Goal: Ask a question

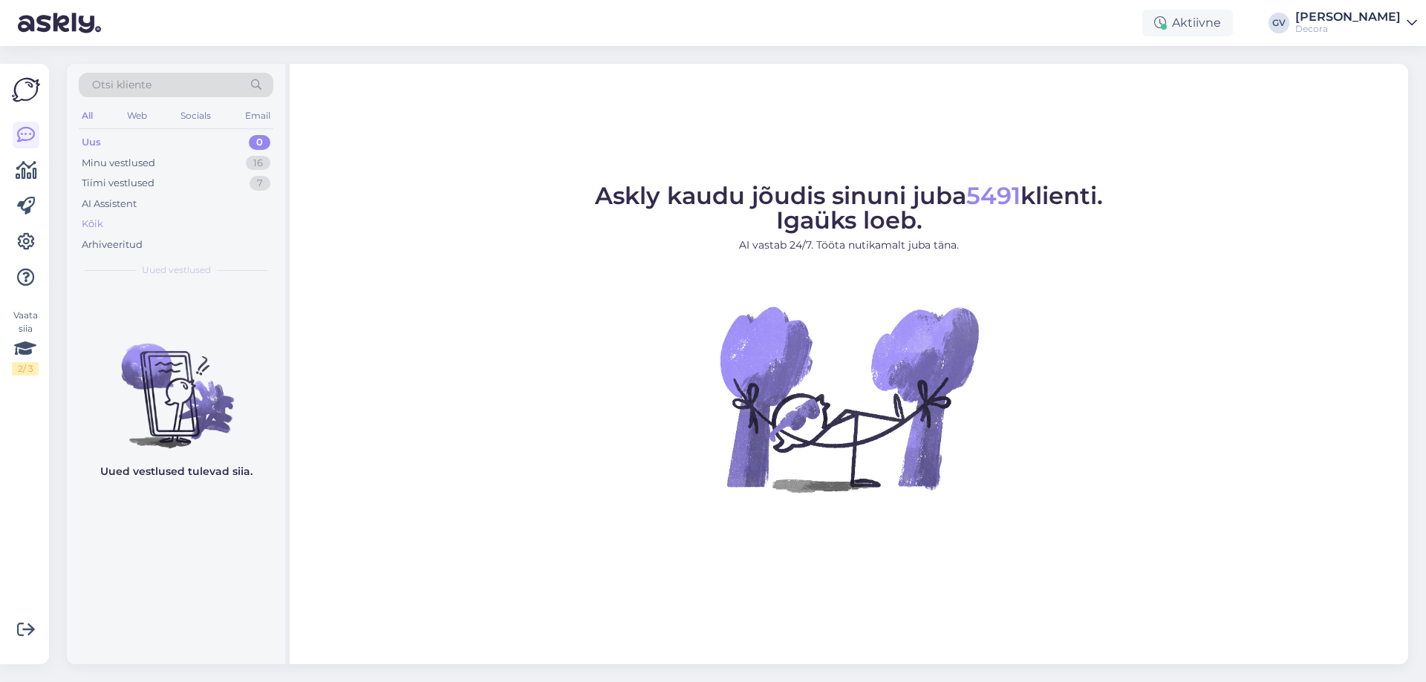
click at [85, 232] on div "Kõik" at bounding box center [176, 224] width 195 height 21
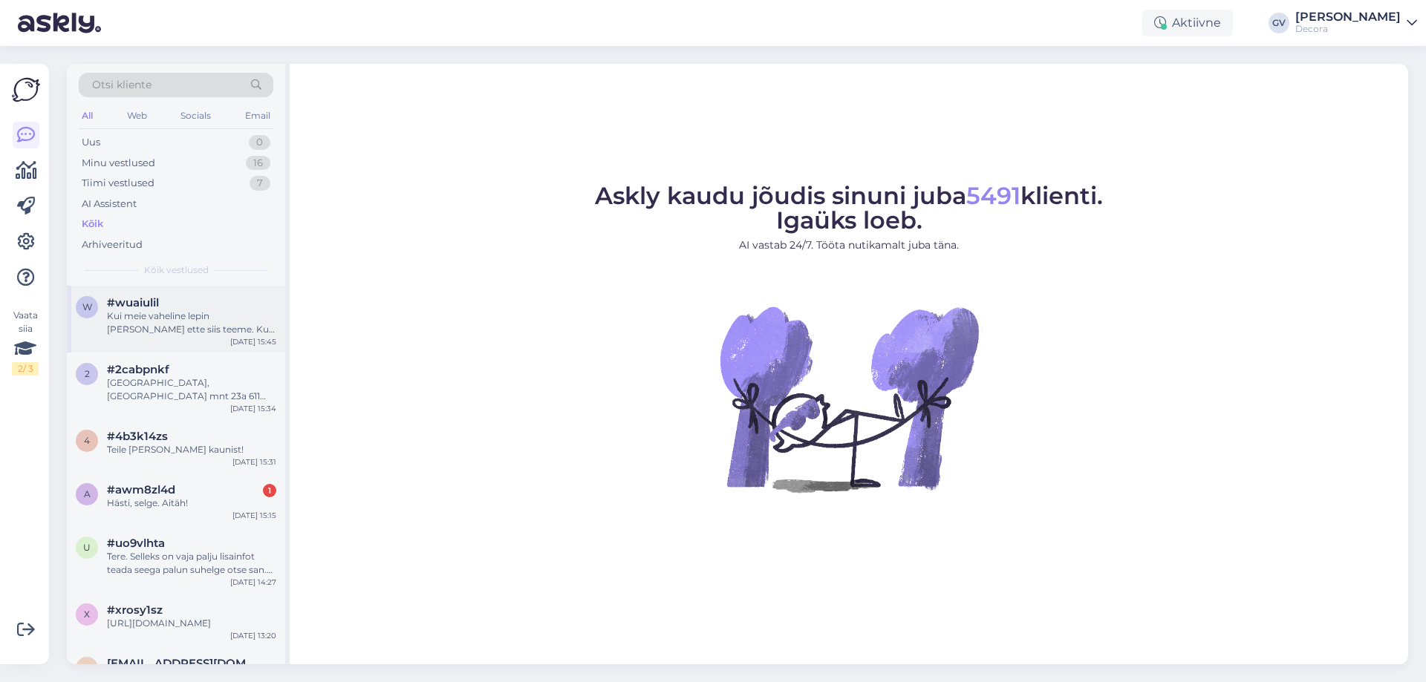
click at [160, 331] on div "Kui meie vaheline lepin [PERSON_NAME] ette siis teeme. Kui meie vahel lepingut …" at bounding box center [191, 323] width 169 height 27
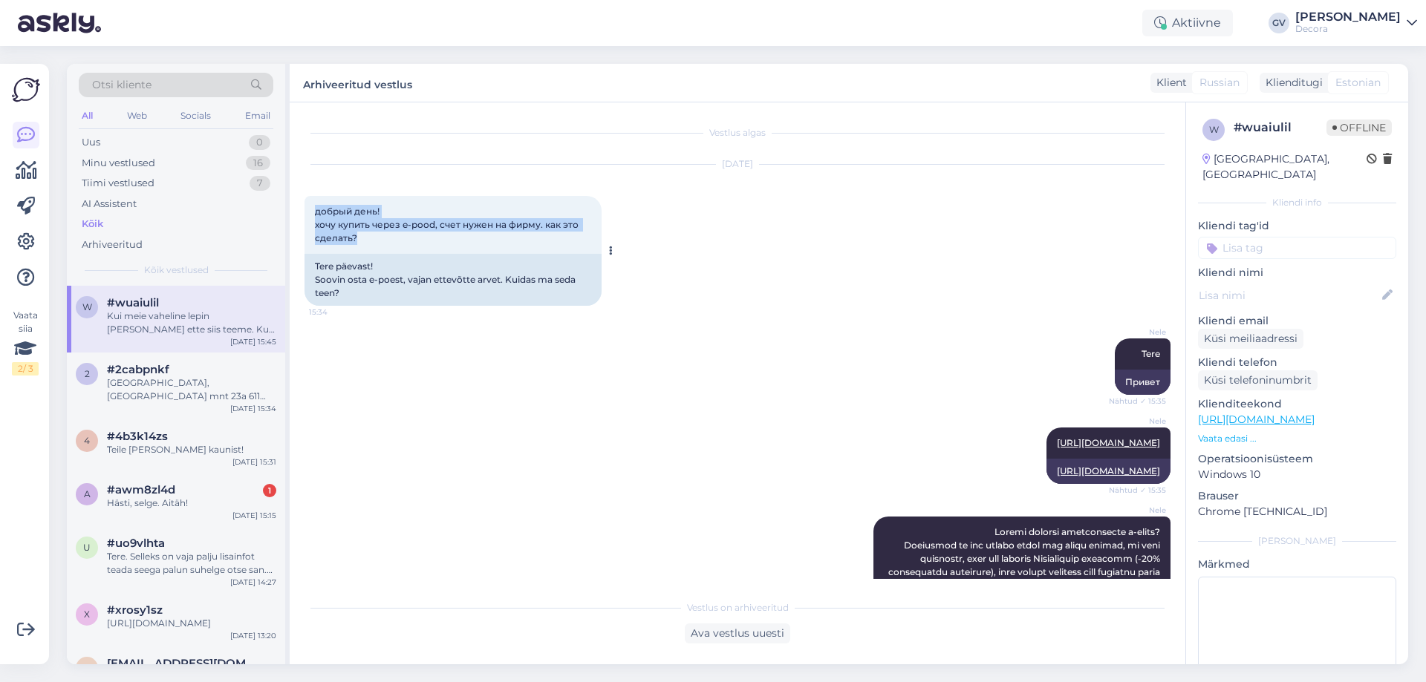
drag, startPoint x: 351, startPoint y: 233, endPoint x: 313, endPoint y: 211, distance: 43.9
click at [313, 211] on div "добрый день! хочу купить через e-pood, счет нужен на фирму. как это сделать? 15…" at bounding box center [452, 225] width 297 height 58
copy span "добрый день! хочу купить через e-pood, счет нужен на фирму. как это сделать?"
click at [611, 359] on div "Nele Tere Nähtud ✓ 15:35 Привет" at bounding box center [737, 366] width 866 height 89
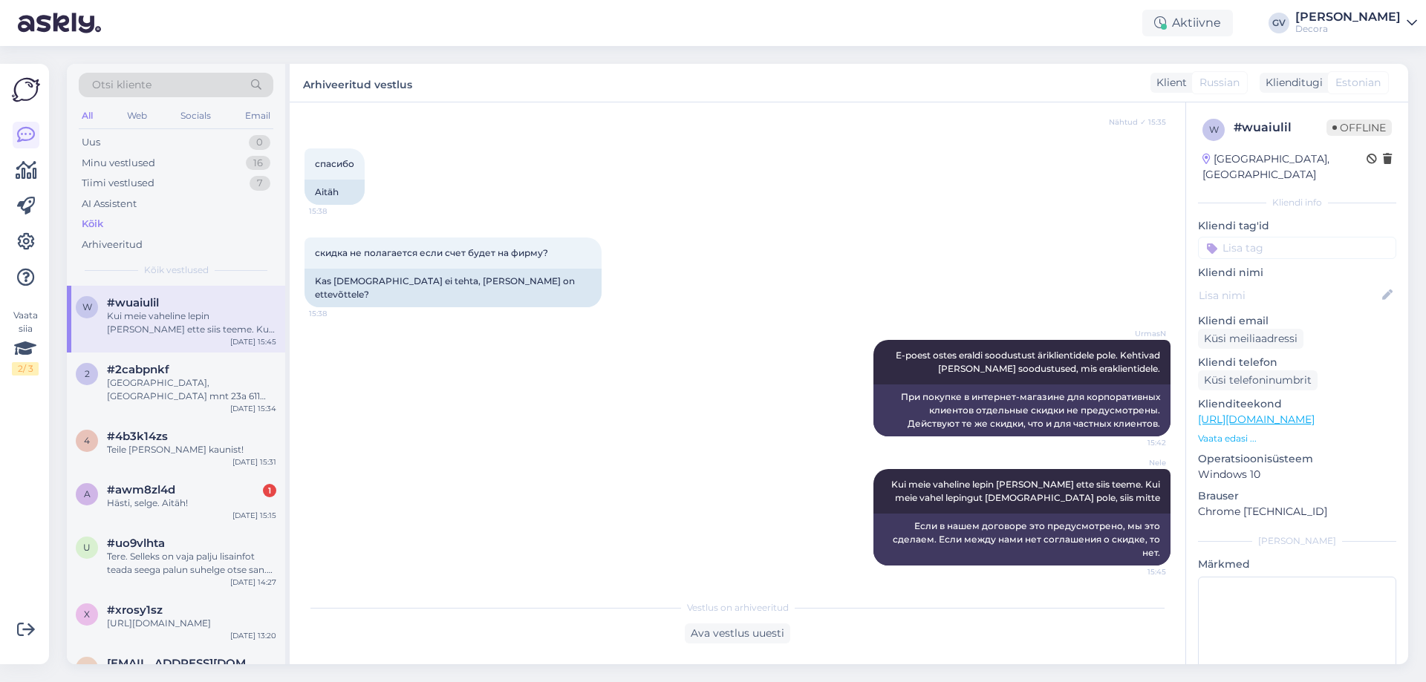
scroll to position [1249, 0]
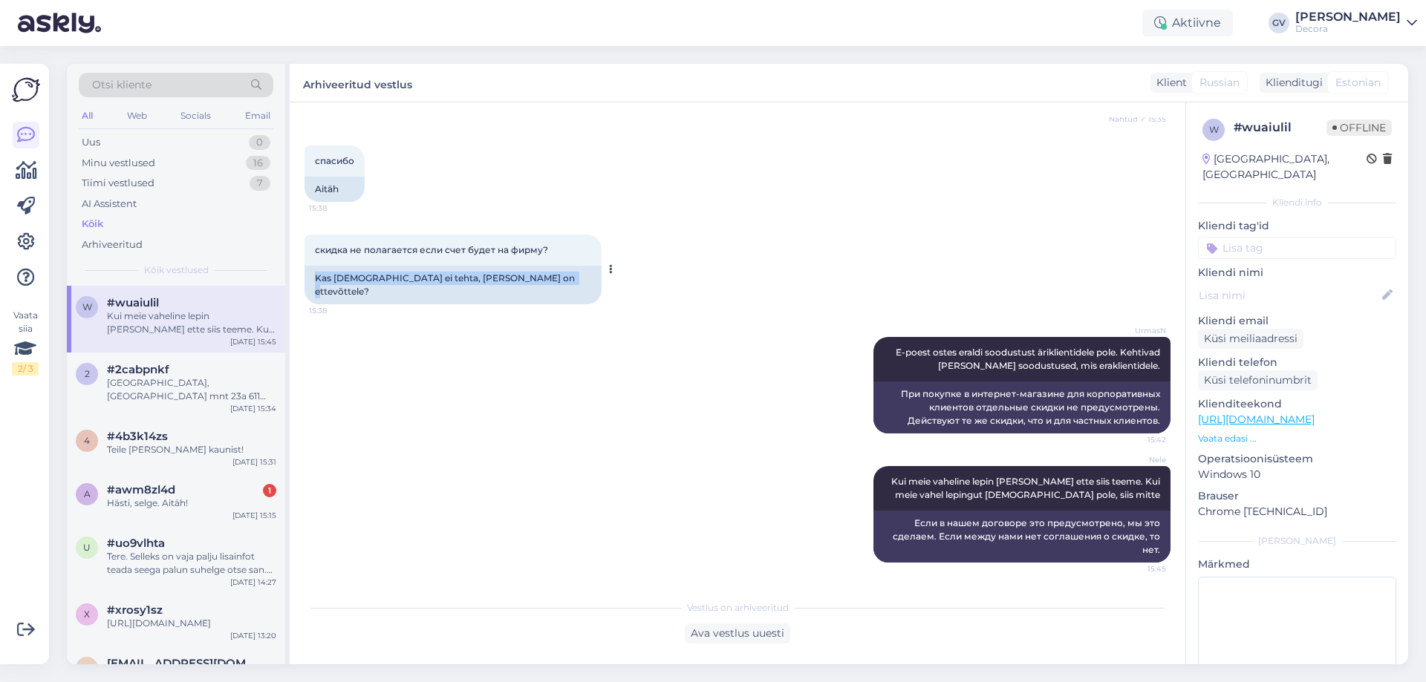
drag, startPoint x: 538, startPoint y: 290, endPoint x: 315, endPoint y: 291, distance: 222.8
click at [315, 291] on div "Kas [DEMOGRAPHIC_DATA] ei tehta, [PERSON_NAME] on ettevõttele?" at bounding box center [452, 285] width 297 height 39
copy div "Kas [DEMOGRAPHIC_DATA] ei tehta, [PERSON_NAME] on ettevõttele?"
click at [691, 330] on div "UrmasN E-poest ostes eraldi soodustust äriklientidele pole. Kehtivad [PERSON_NA…" at bounding box center [737, 385] width 866 height 129
click at [125, 403] on div "2 #2cabpnkf [GEOGRAPHIC_DATA], [GEOGRAPHIC_DATA] mnt 23a 611 [GEOGRAPHIC_DATA],…" at bounding box center [176, 386] width 218 height 67
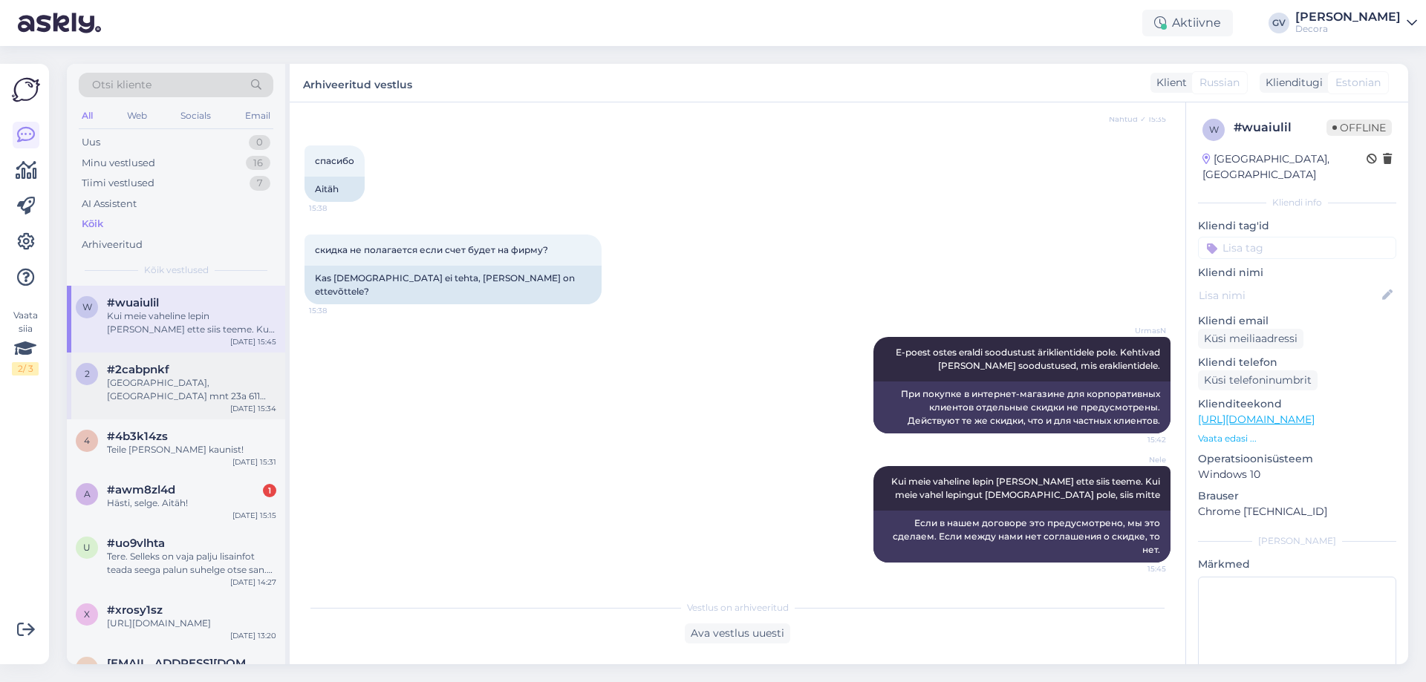
scroll to position [0, 0]
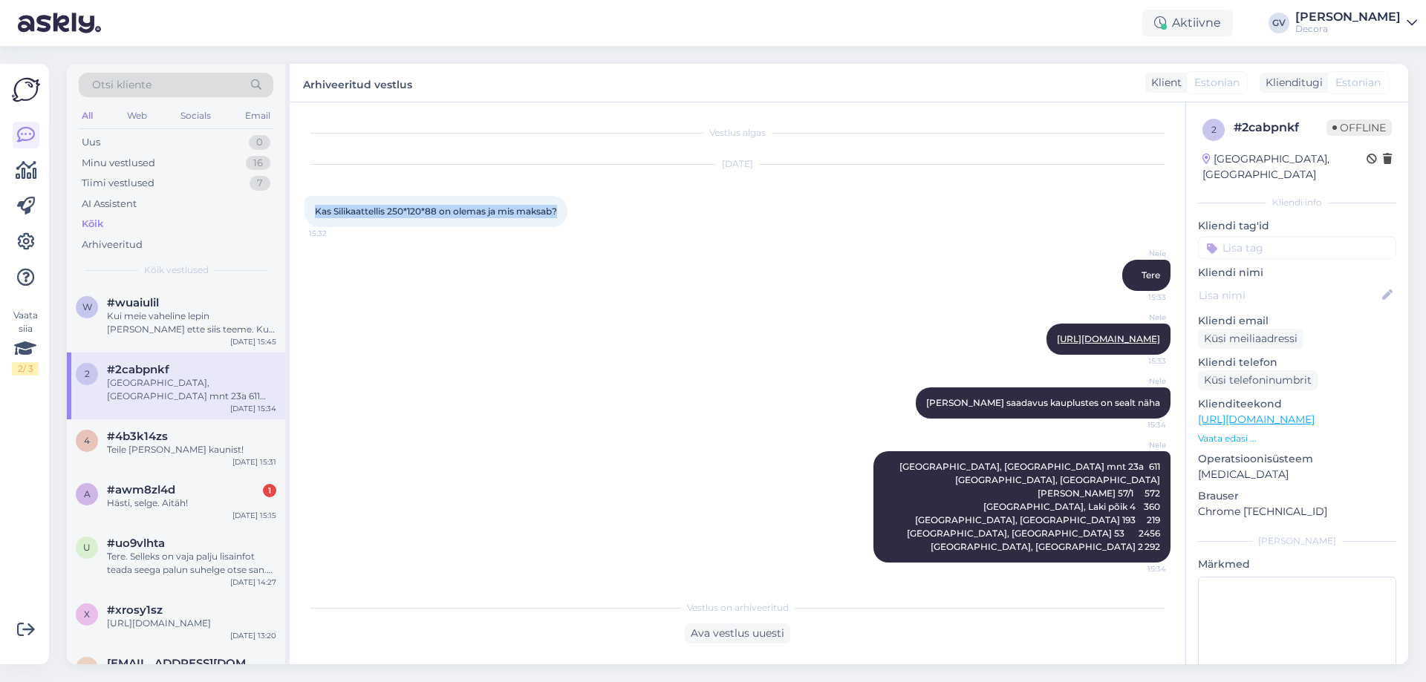
drag, startPoint x: 562, startPoint y: 210, endPoint x: 310, endPoint y: 214, distance: 251.7
click at [310, 214] on div "Kas Silikaattellis 250*120*88 on olemas ja mis maksab? 15:32" at bounding box center [435, 211] width 263 height 31
copy span "Kas Silikaattellis 250*120*88 on olemas ja mis maksab?"
click at [549, 402] on div "Nele [PERSON_NAME] saadavus kauplustes on sealt näha 15:34" at bounding box center [737, 403] width 866 height 64
click at [1057, 345] on link "[URL][DOMAIN_NAME]" at bounding box center [1108, 338] width 103 height 11
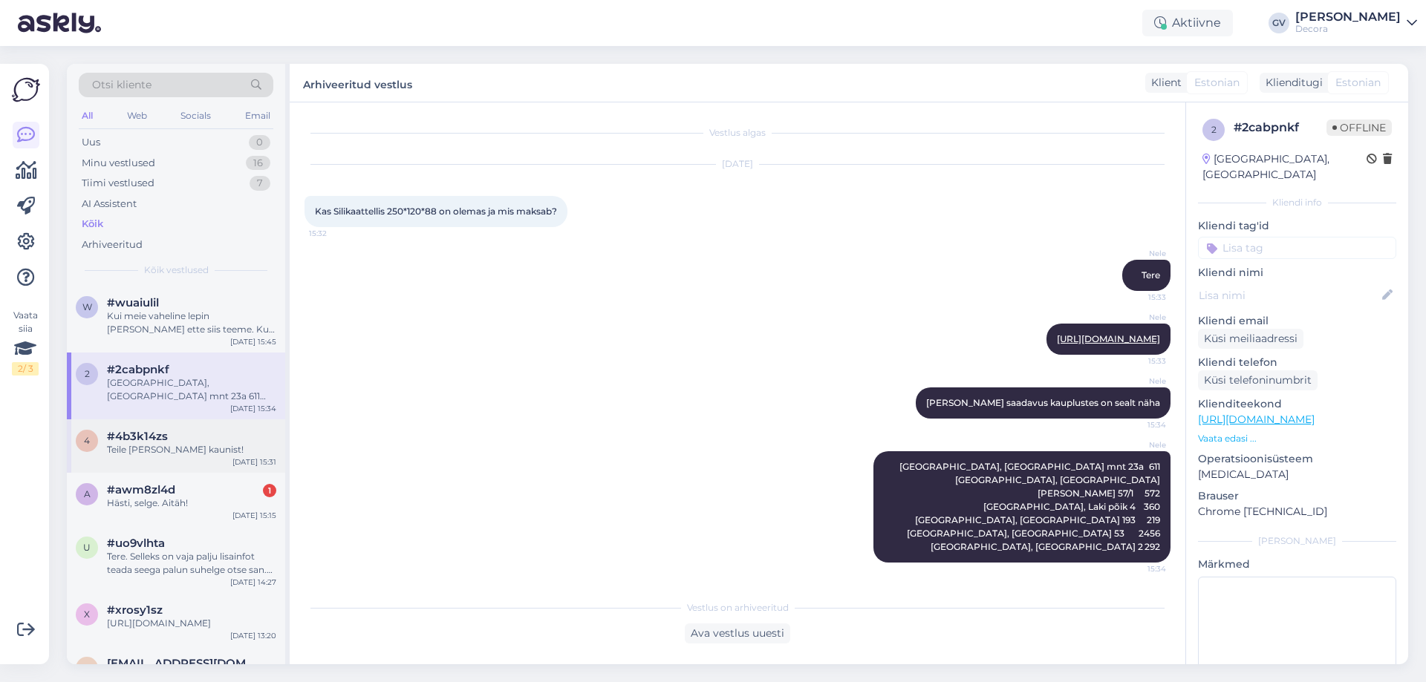
click at [140, 448] on div "Teile [PERSON_NAME] kaunist!" at bounding box center [191, 449] width 169 height 13
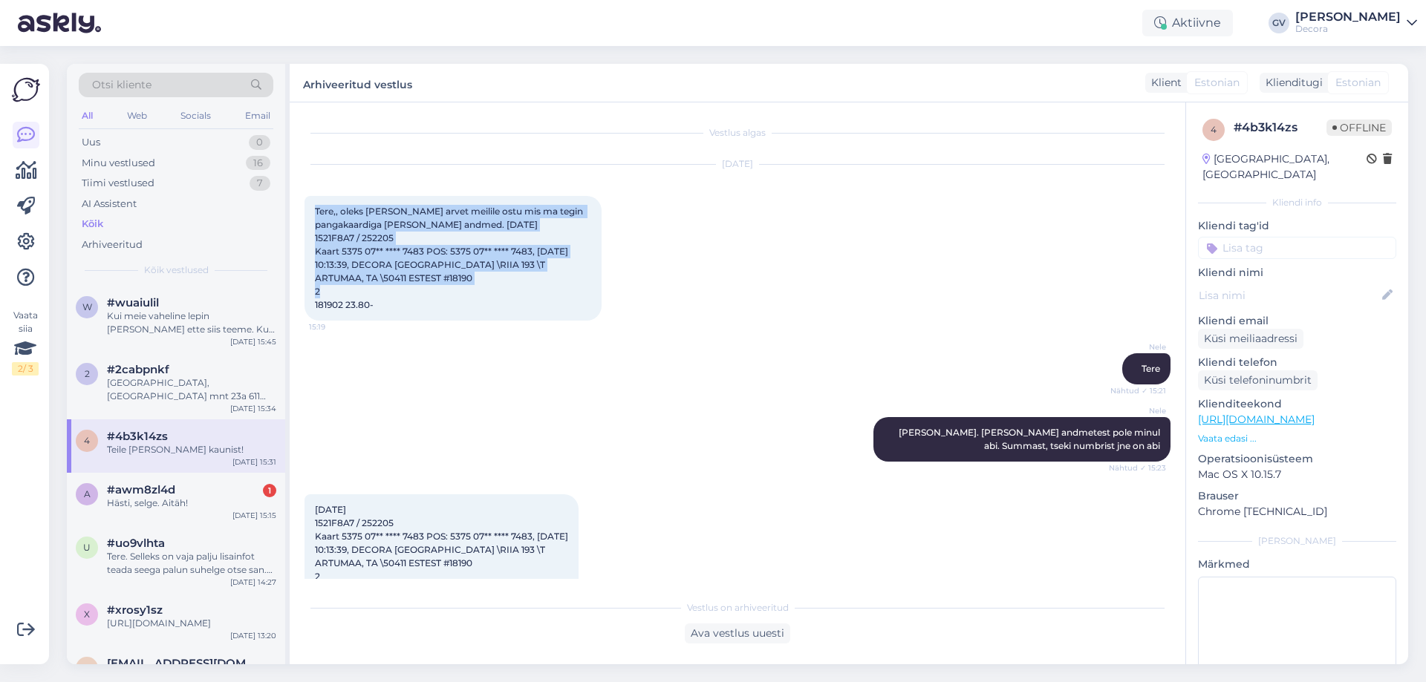
drag, startPoint x: 401, startPoint y: 303, endPoint x: 316, endPoint y: 212, distance: 124.5
click at [316, 212] on div "Tere,, oleks [PERSON_NAME] arvet meilile ostu mis ma tegin pangakaardiga [PERSO…" at bounding box center [452, 258] width 297 height 125
copy span "Tere,, oleks [PERSON_NAME] arvet meilile ostu mis ma tegin pangakaardiga [PERSO…"
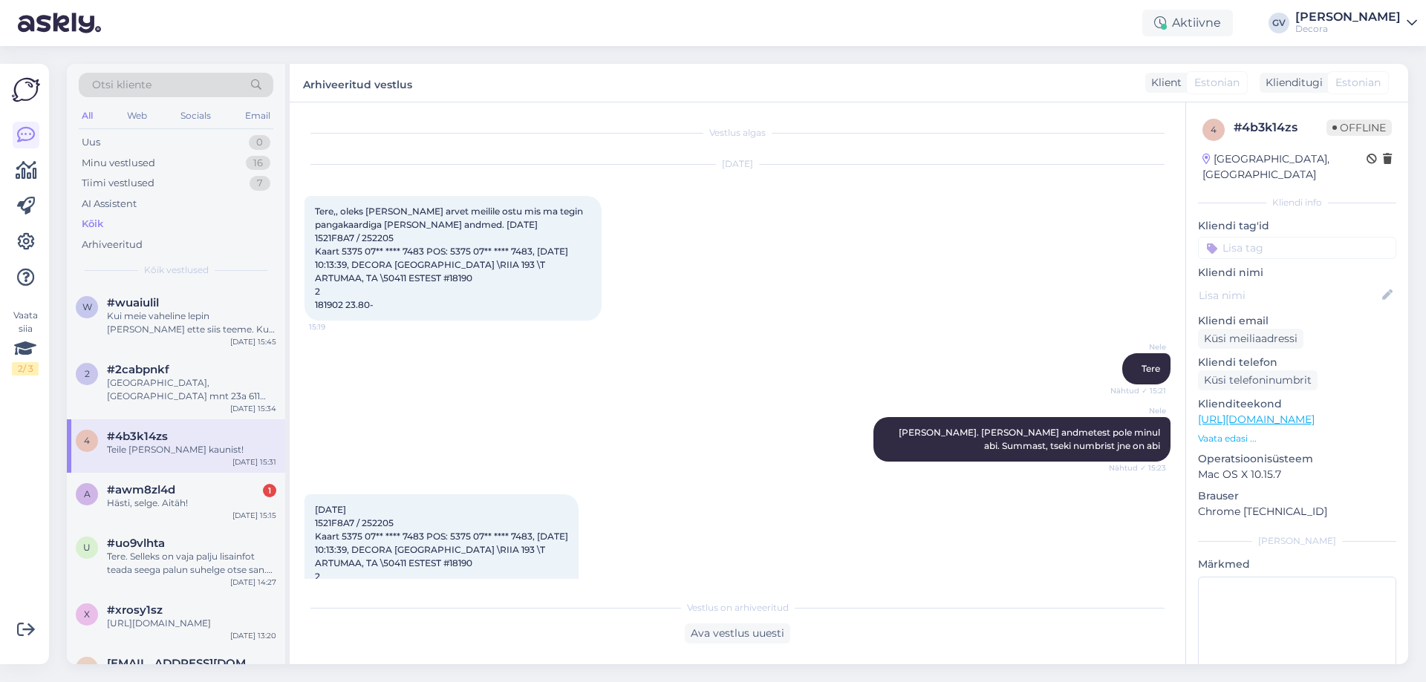
click at [706, 366] on div "Nele Tere Nähtud ✓ 15:21" at bounding box center [737, 369] width 866 height 64
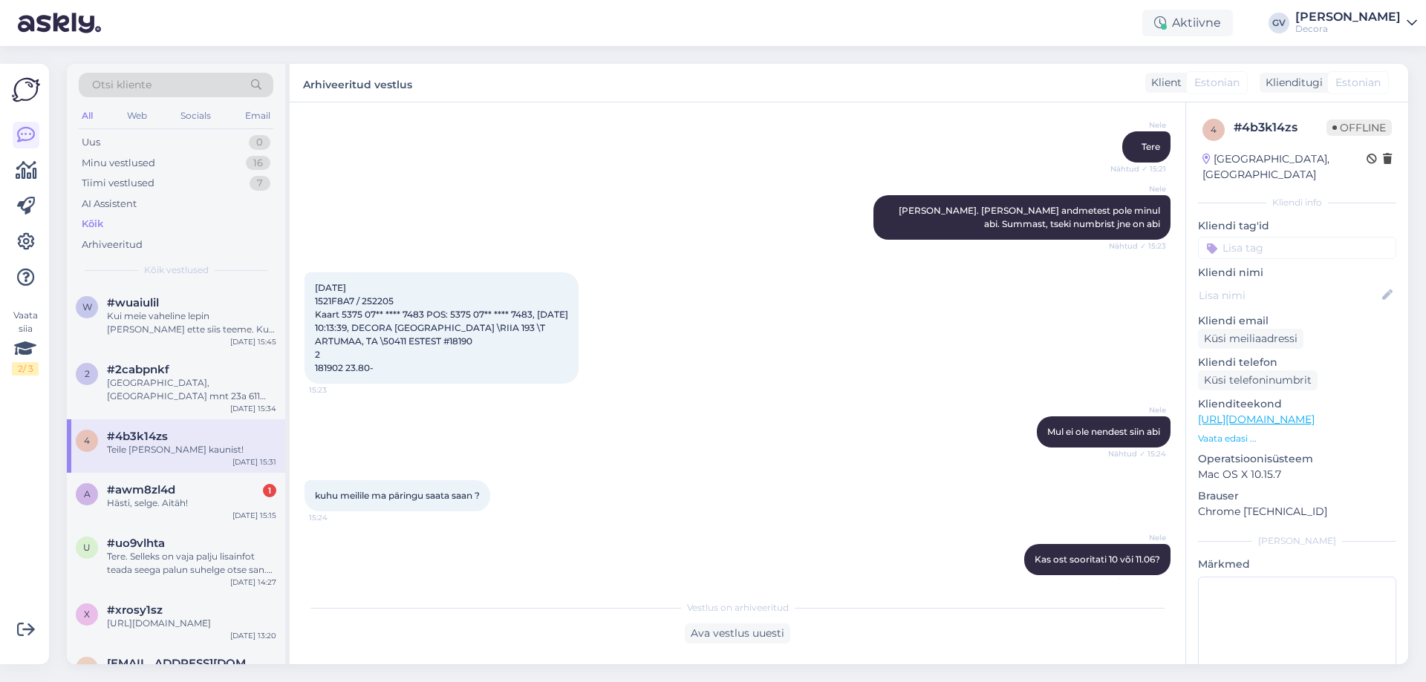
scroll to position [203, 0]
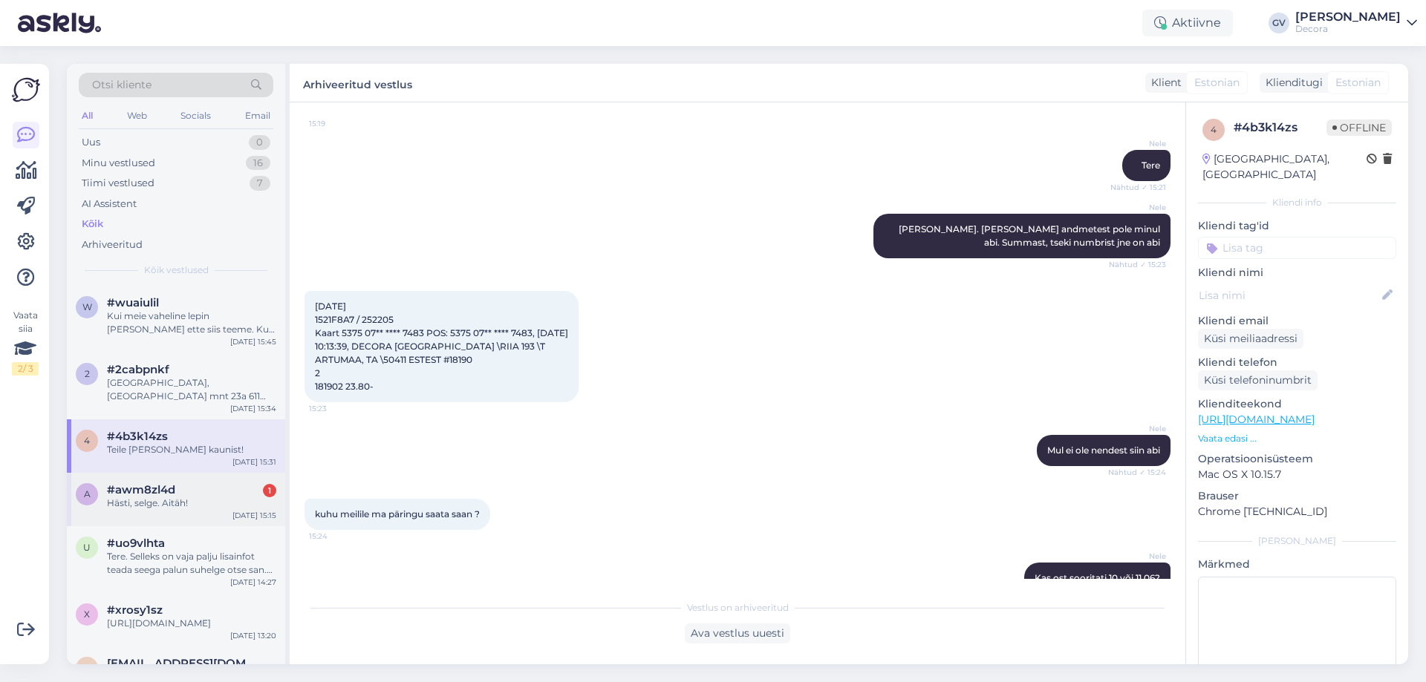
click at [154, 519] on div "a #awm8zl4d 1 Hästi, selge. Aitäh! [DATE] 15:15" at bounding box center [176, 499] width 218 height 53
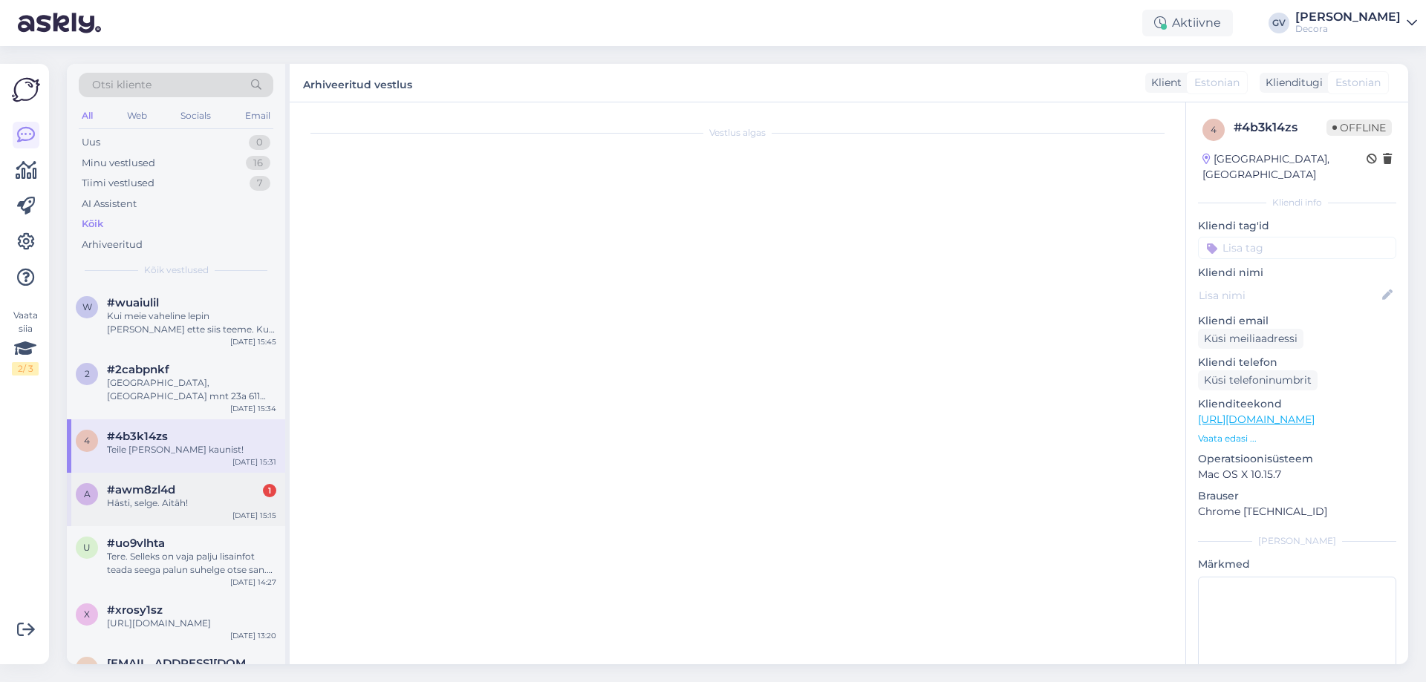
scroll to position [0, 0]
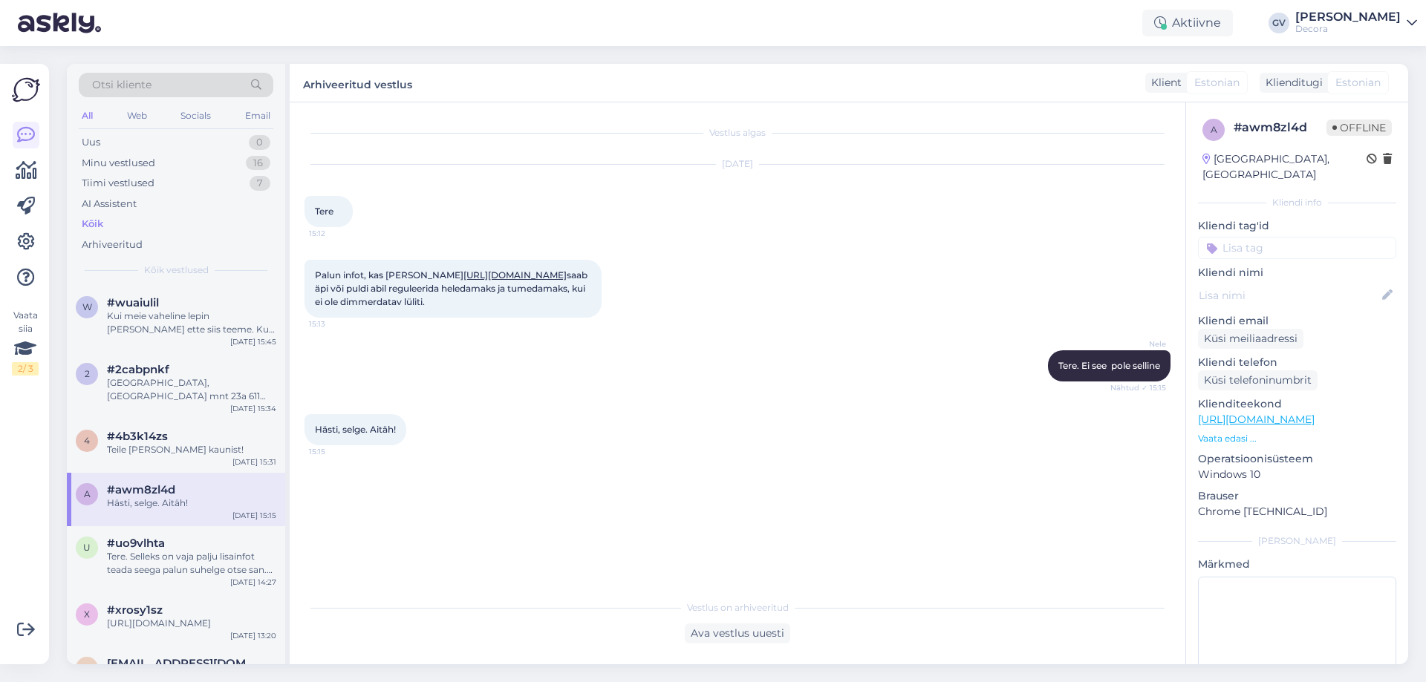
drag, startPoint x: 584, startPoint y: 316, endPoint x: 309, endPoint y: 274, distance: 277.9
click at [309, 274] on div "Palun infot, kas [PERSON_NAME] [URL][DOMAIN_NAME] saab äpi või puldi abil regul…" at bounding box center [452, 289] width 297 height 58
drag, startPoint x: 581, startPoint y: 314, endPoint x: 316, endPoint y: 271, distance: 268.6
click at [316, 271] on div "Palun infot, kas [PERSON_NAME] [URL][DOMAIN_NAME] saab äpi või puldi abil regul…" at bounding box center [452, 289] width 297 height 58
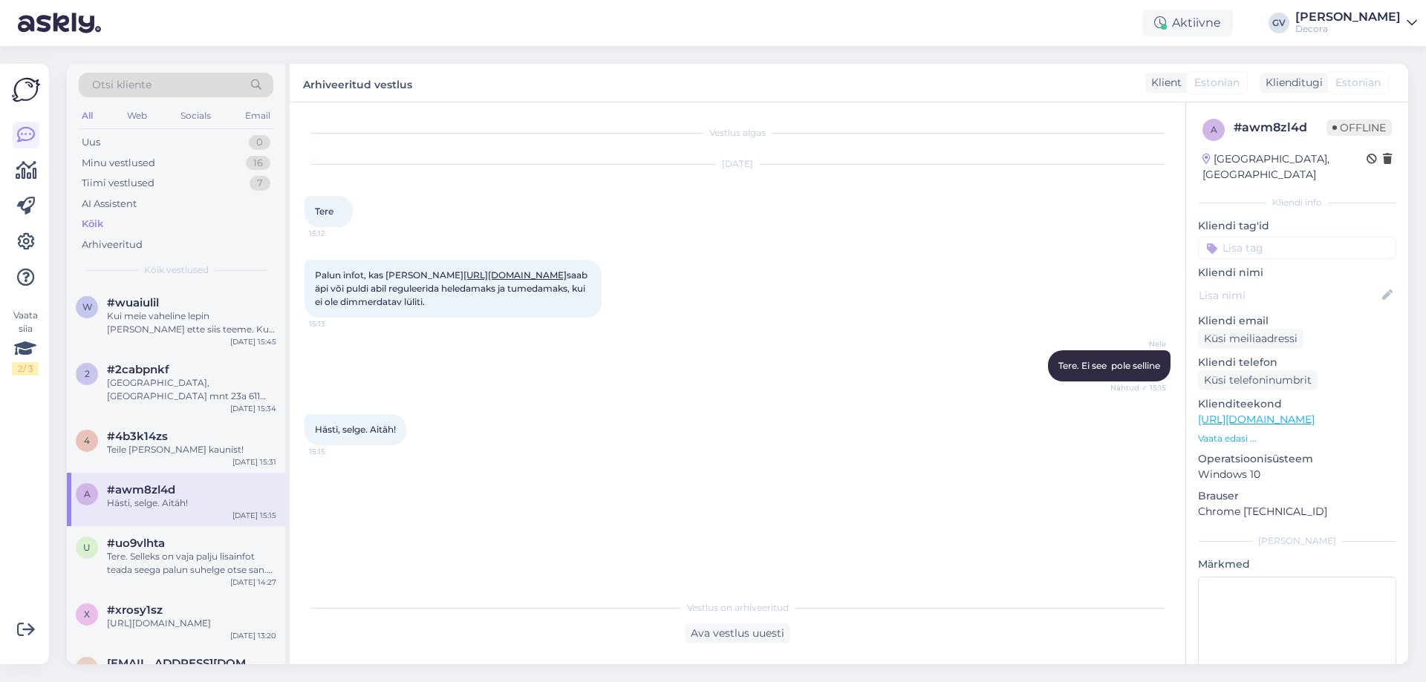
copy span "Palun infot, kas [PERSON_NAME] [URL][DOMAIN_NAME] saab äpi või puldi abil regul…"
click at [528, 357] on div "[PERSON_NAME]. Ei see pole selline Nähtud ✓ 15:15" at bounding box center [737, 366] width 866 height 64
drag, startPoint x: 585, startPoint y: 313, endPoint x: 317, endPoint y: 273, distance: 271.0
click at [317, 273] on div "Palun infot, kas [PERSON_NAME] [URL][DOMAIN_NAME] saab äpi või puldi abil regul…" at bounding box center [452, 289] width 297 height 58
click at [177, 555] on div "Tere. Selleks on vaja palju lisainfot teada seega palun suhelge otse san. teh o…" at bounding box center [191, 563] width 169 height 27
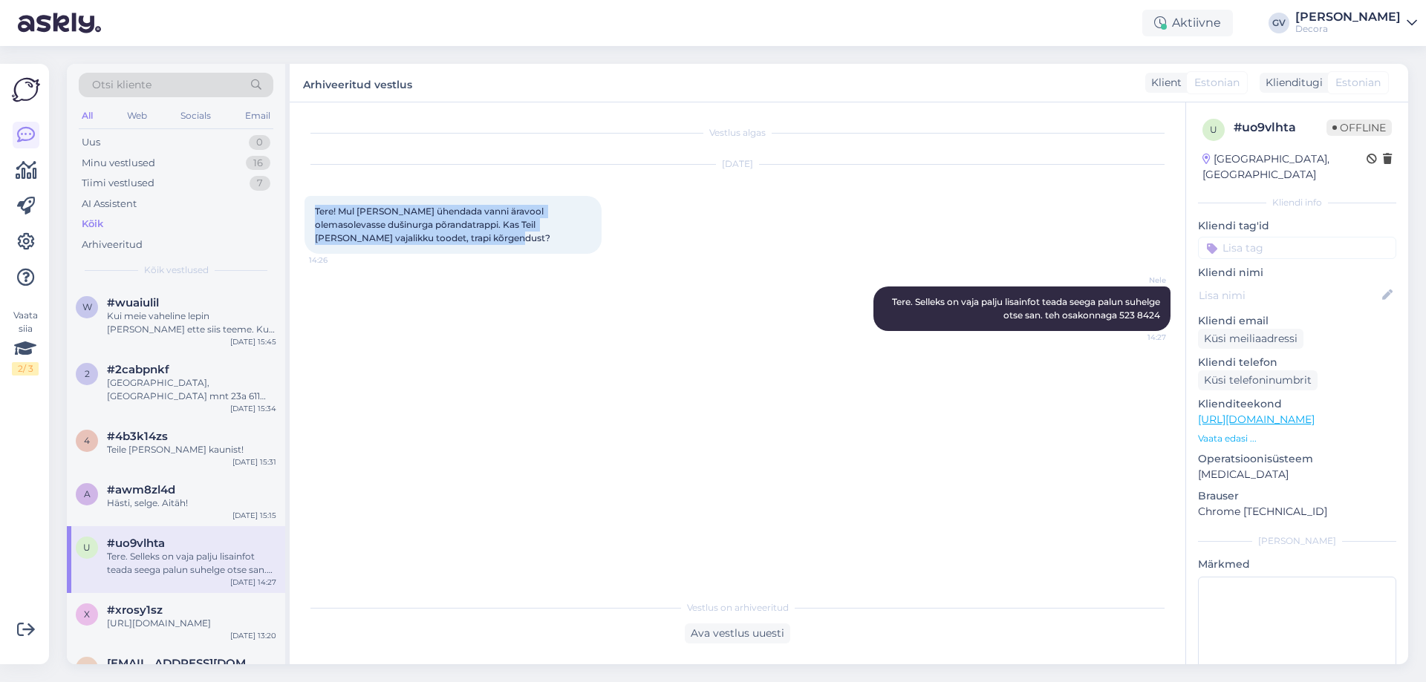
drag, startPoint x: 417, startPoint y: 232, endPoint x: 317, endPoint y: 211, distance: 102.4
click at [317, 211] on div "Tere! Mul [PERSON_NAME] ühendada vanni äravool olemasolevasse dušinurga põranda…" at bounding box center [452, 225] width 297 height 58
copy span "Tere! Mul [PERSON_NAME] ühendada vanni äravool olemasolevasse dušinurga põranda…"
click at [125, 609] on span "#xrosy1sz" at bounding box center [135, 610] width 56 height 13
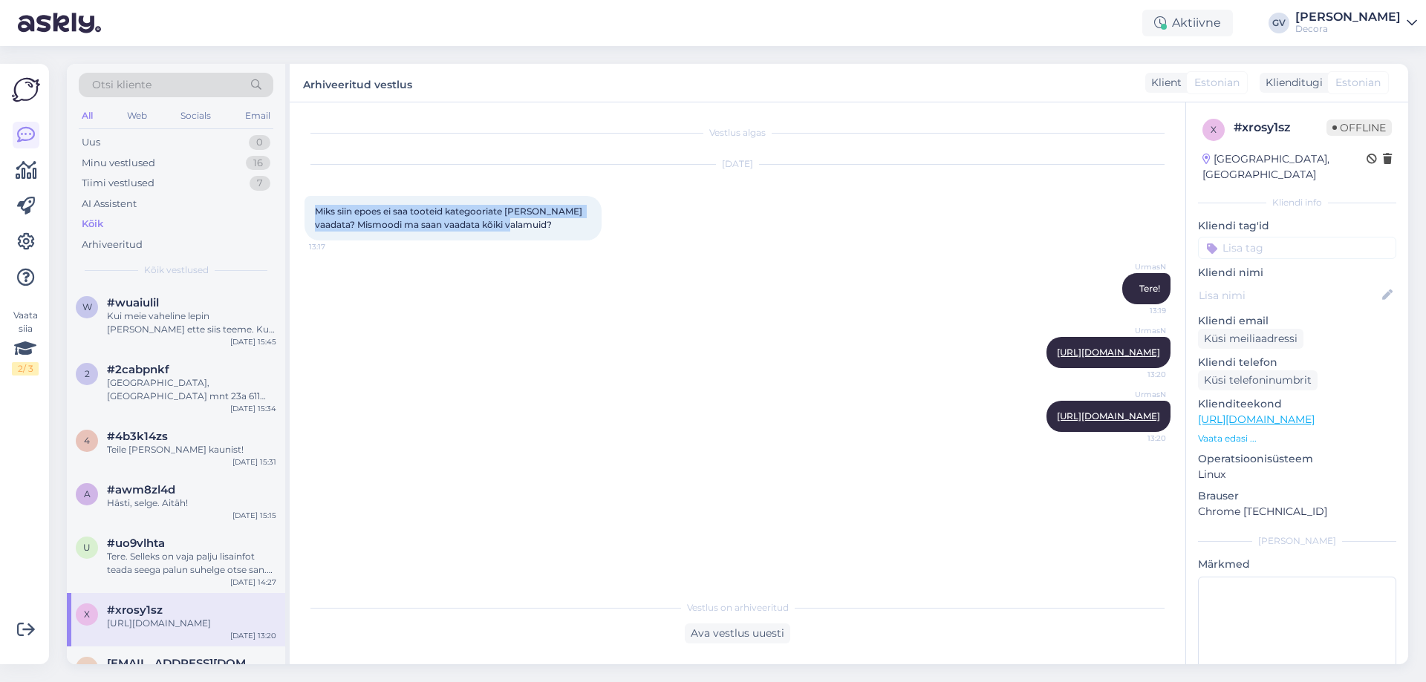
drag, startPoint x: 516, startPoint y: 217, endPoint x: 315, endPoint y: 213, distance: 201.3
click at [315, 213] on div "Miks siin epoes ei saa tooteid kategooriate [PERSON_NAME] vaadata? Mismoodi ma …" at bounding box center [452, 218] width 297 height 45
copy span "Miks siin epoes ei saa tooteid kategooriate [PERSON_NAME] vaadata? Mismoodi ma …"
